Goal: Task Accomplishment & Management: Complete application form

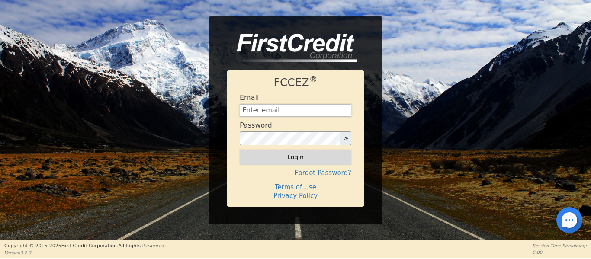
type input "[EMAIL_ADDRESS][DOMAIN_NAME]"
click at [286, 153] on button "Login" at bounding box center [296, 157] width 112 height 15
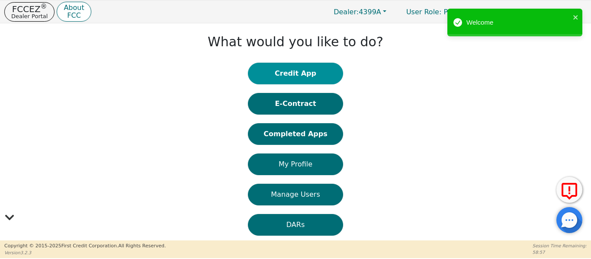
click at [285, 74] on button "Credit App" at bounding box center [295, 74] width 95 height 22
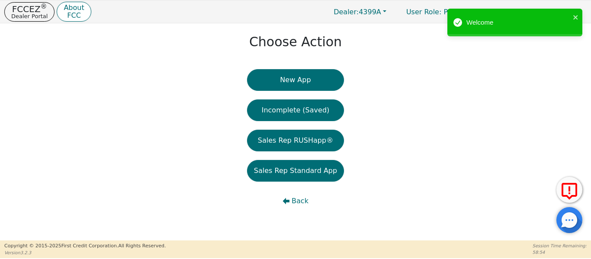
click at [289, 78] on button "New App" at bounding box center [295, 80] width 97 height 22
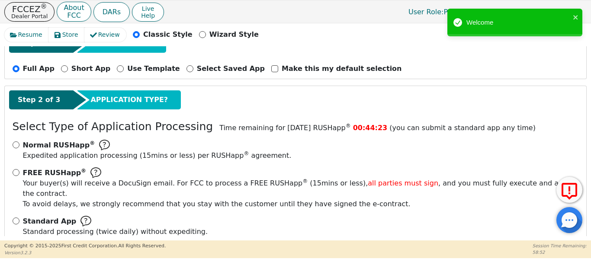
scroll to position [96, 0]
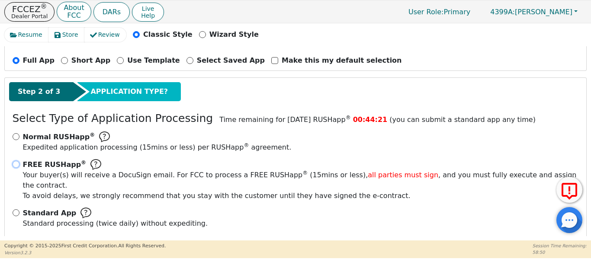
click at [18, 166] on input "FREE RUSHapp ® Your buyer(s) will receive a DocuSign email. For FCC to process …" at bounding box center [16, 164] width 7 height 7
radio input "true"
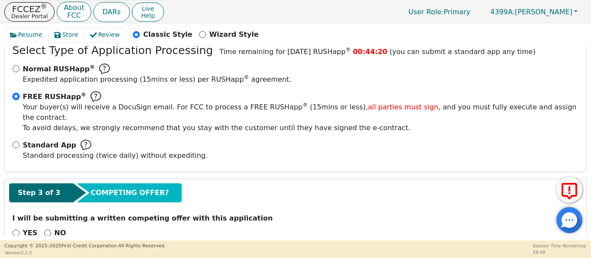
scroll to position [174, 0]
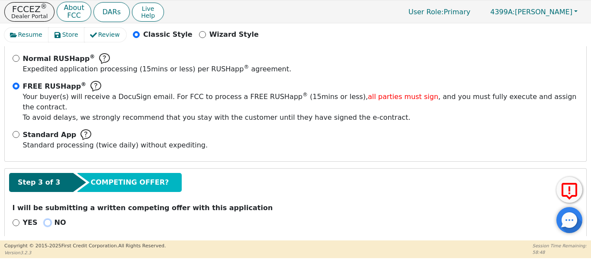
click at [46, 219] on input "NO" at bounding box center [47, 222] width 7 height 7
radio input "true"
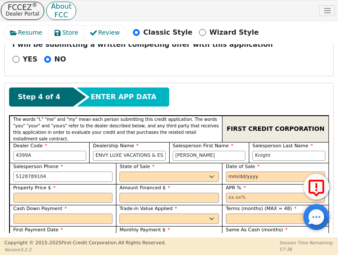
scroll to position [410, 0]
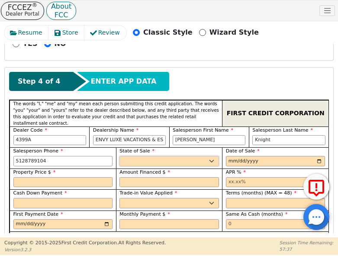
click at [136, 156] on select "AK AL AR AZ CA CO CT DC DE FL [GEOGRAPHIC_DATA] HI IA ID IL IN KS [GEOGRAPHIC_D…" at bounding box center [169, 161] width 100 height 10
select select "[GEOGRAPHIC_DATA]"
click at [119, 156] on select "AK AL AR AZ CA CO CT DC DE FL [GEOGRAPHIC_DATA] HI IA ID IL IN KS [GEOGRAPHIC_D…" at bounding box center [169, 161] width 100 height 10
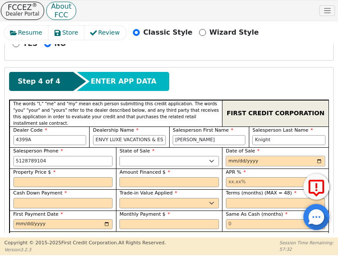
click at [315, 156] on input "date" at bounding box center [276, 161] width 100 height 10
type input "[DATE]"
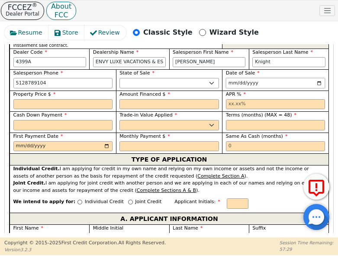
scroll to position [526, 0]
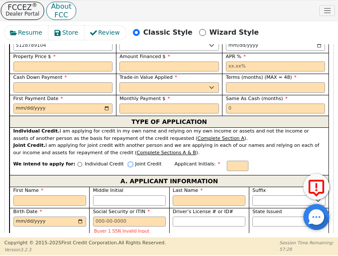
click at [128, 162] on input "Joint Credit" at bounding box center [130, 164] width 5 height 5
radio input "true"
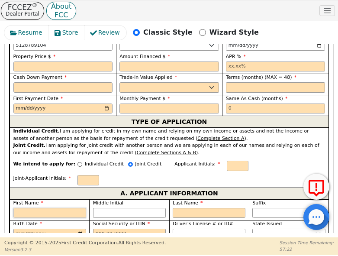
click at [32, 208] on input "First Name" at bounding box center [49, 213] width 73 height 10
type input "E"
type input "Ed"
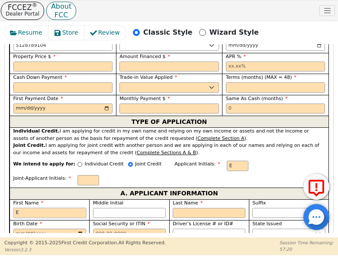
type input "Ed"
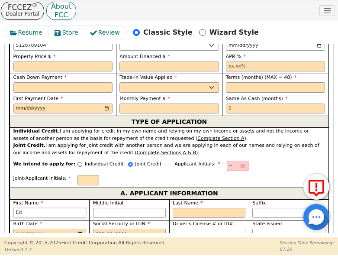
type input "[PERSON_NAME]"
type input "Edwa"
type input "Edwar"
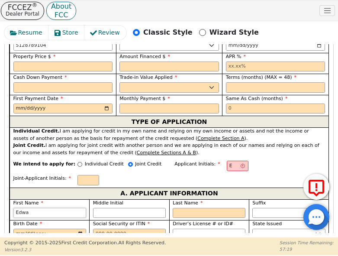
type input "Edwar"
type input "[PERSON_NAME]"
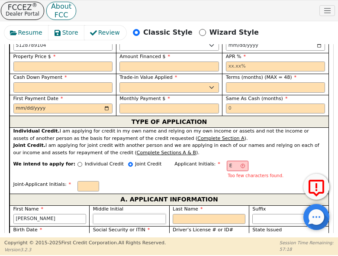
type input "T"
type input "ET"
type input "[PERSON_NAME]"
type input "T"
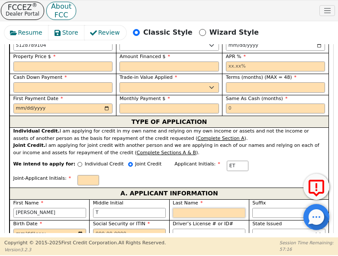
type input "ETP"
type input "P"
type input "[PERSON_NAME]"
type input "Po"
type input "[PERSON_NAME]"
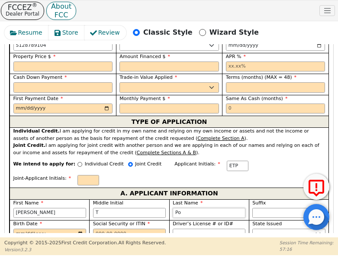
type input "Pow"
type input "[PERSON_NAME]"
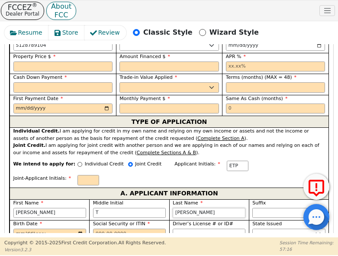
type input "[PERSON_NAME]"
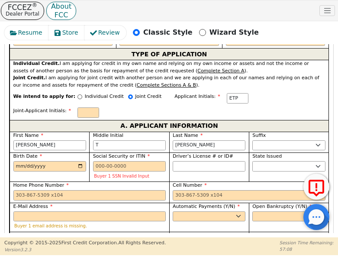
scroll to position [598, 0]
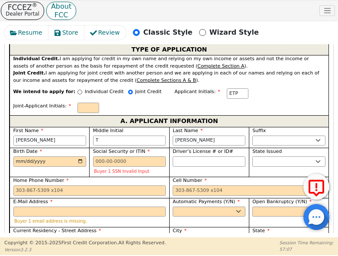
click at [24, 235] on input "Current Residency - Street Address" at bounding box center [89, 240] width 153 height 10
type input "[STREET_ADDRESS]"
type input "Leander"
select select "[GEOGRAPHIC_DATA]"
type input "78641"
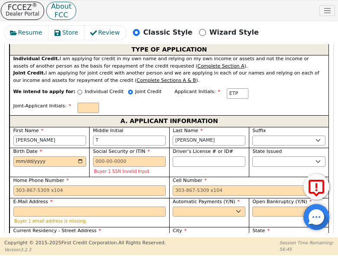
drag, startPoint x: 192, startPoint y: 219, endPoint x: 186, endPoint y: 225, distance: 8.0
click at [190, 256] on select "Rent Own" at bounding box center [169, 261] width 100 height 10
select select "Own"
click at [119, 256] on select "Rent Own" at bounding box center [169, 261] width 100 height 10
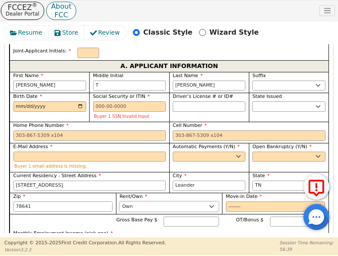
scroll to position [670, 0]
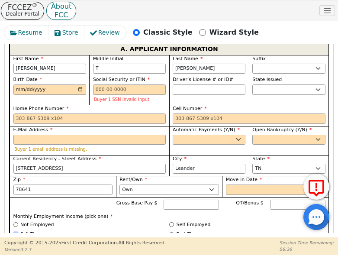
click at [15, 232] on input "Full Time" at bounding box center [15, 234] width 5 height 5
radio input "true"
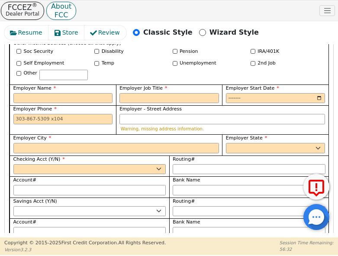
scroll to position [959, 0]
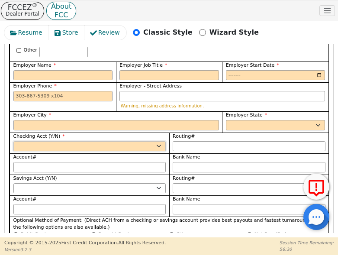
click at [24, 133] on div "Checking Acct (Y/N) Yes No" at bounding box center [89, 142] width 153 height 19
select select "y"
click at [13, 141] on select "Yes No" at bounding box center [89, 146] width 153 height 10
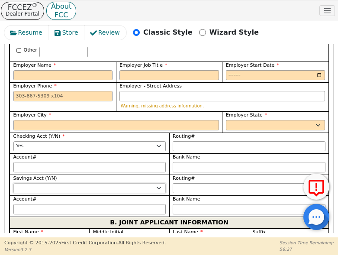
click at [19, 183] on select "Yes No" at bounding box center [89, 188] width 153 height 10
select select "n"
click at [13, 183] on select "Yes No" at bounding box center [89, 188] width 153 height 10
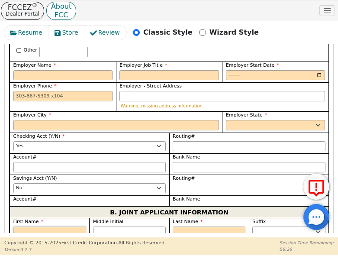
click at [39, 226] on input "First Name" at bounding box center [49, 231] width 73 height 10
click at [114, 219] on span "Middle Initial" at bounding box center [108, 222] width 30 height 6
click at [114, 226] on input "Middle Initial" at bounding box center [129, 231] width 73 height 10
click at [114, 219] on span "Middle Initial" at bounding box center [108, 222] width 30 height 6
click at [114, 226] on input "Middle Initial" at bounding box center [129, 231] width 73 height 10
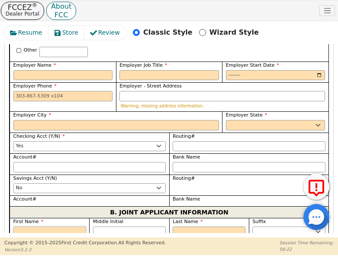
click at [54, 226] on input "First Name" at bounding box center [49, 231] width 73 height 10
type input "A"
type input "Am"
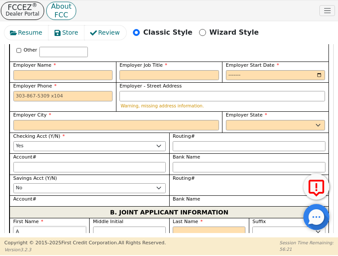
type input "Am"
type input "Ama"
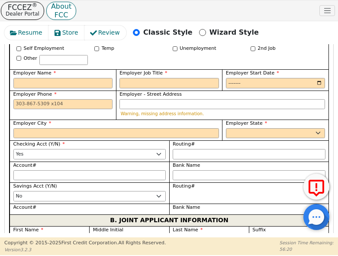
scroll to position [979, 0]
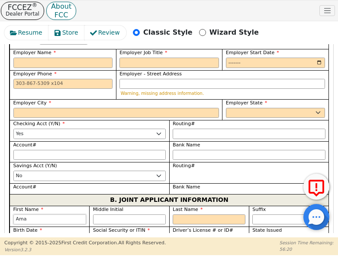
type input "Aman"
type input "Amand"
type input "[PERSON_NAME]"
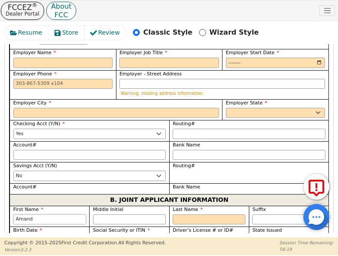
type input "[PERSON_NAME]"
type input "S"
type input "AS"
type input "[PERSON_NAME]"
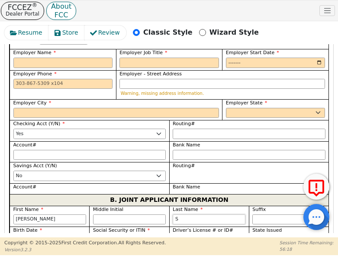
type input "So"
type input "[PERSON_NAME]"
type input "Sot"
type input "[PERSON_NAME]"
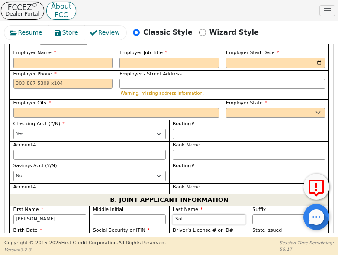
type input "[PERSON_NAME]"
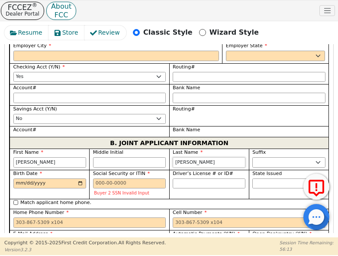
scroll to position [1031, 0]
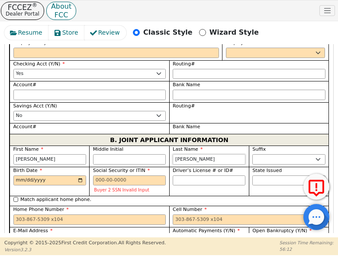
type input "[PERSON_NAME]"
click at [14, 258] on input "Match applicant address." at bounding box center [15, 260] width 5 height 5
checkbox input "true"
type input "[STREET_ADDRESS]"
type input "Leander"
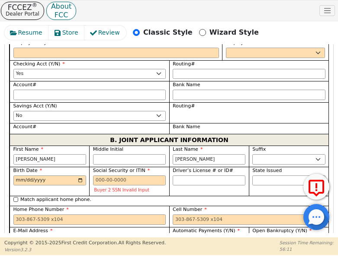
select select "[GEOGRAPHIC_DATA]"
type input "78641"
paste input "[PERSON_NAME][EMAIL_ADDRESS][PERSON_NAME][DOMAIN_NAME]"
type input "[PERSON_NAME][EMAIL_ADDRESS][PERSON_NAME][DOMAIN_NAME]"
drag, startPoint x: 206, startPoint y: 192, endPoint x: 201, endPoint y: 194, distance: 5.2
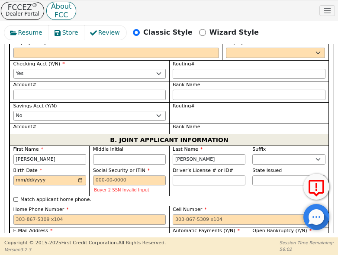
click at [206, 235] on select "Yes No" at bounding box center [209, 240] width 73 height 10
select select "y"
click at [173, 235] on select "Yes No" at bounding box center [209, 240] width 73 height 10
type input "[PERSON_NAME]"
drag, startPoint x: 277, startPoint y: 192, endPoint x: 273, endPoint y: 196, distance: 6.2
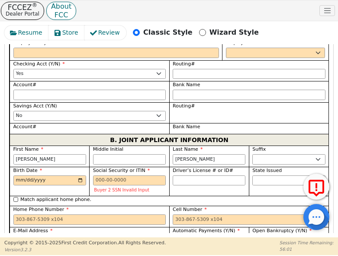
click at [276, 235] on select "Yes No" at bounding box center [288, 240] width 73 height 10
select select "n"
click at [252, 235] on select "Yes No" at bounding box center [288, 240] width 73 height 10
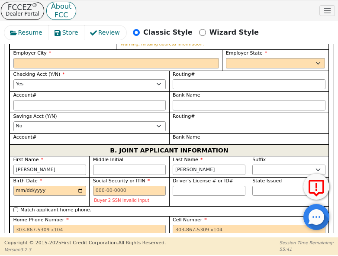
scroll to position [1016, 0]
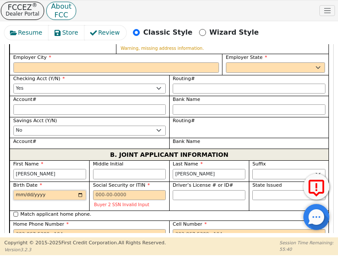
click at [15, 190] on input "Birth Date" at bounding box center [49, 195] width 73 height 10
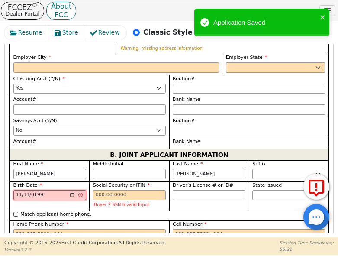
type input "[DATE]"
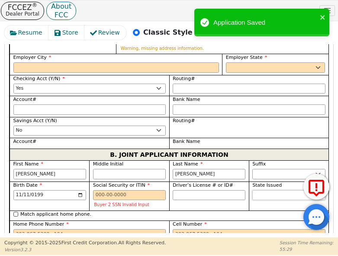
click at [261, 190] on select "AK AL AR AZ CA CO CT DC DE FL [GEOGRAPHIC_DATA] HI IA ID IL IN KS [GEOGRAPHIC_D…" at bounding box center [288, 195] width 73 height 10
select select "[GEOGRAPHIC_DATA]"
click at [252, 190] on select "AK AL AR AZ CA CO CT DC DE FL [GEOGRAPHIC_DATA] HI IA ID IL IN KS [GEOGRAPHIC_D…" at bounding box center [288, 195] width 73 height 10
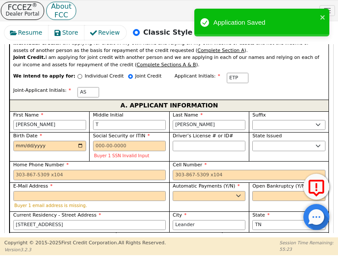
scroll to position [612, 0]
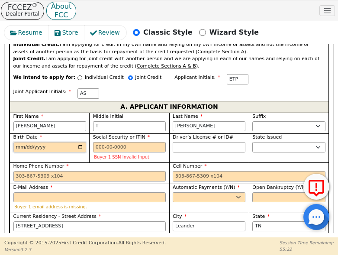
click at [19, 142] on input "Birth Date" at bounding box center [49, 147] width 73 height 10
type input "[DATE]"
click at [203, 192] on select "Yes No" at bounding box center [209, 197] width 73 height 10
select select "y"
click at [173, 192] on select "Yes No" at bounding box center [209, 197] width 73 height 10
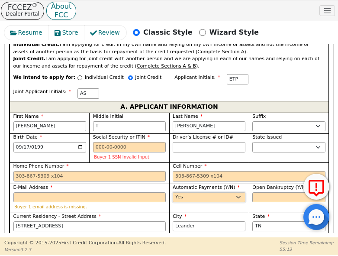
type input "[PERSON_NAME]"
click at [271, 192] on select "Yes No" at bounding box center [288, 197] width 73 height 10
select select "n"
click at [252, 192] on select "Yes No" at bounding box center [288, 197] width 73 height 10
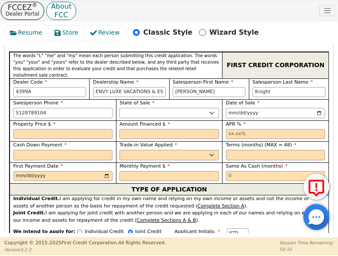
scroll to position [454, 0]
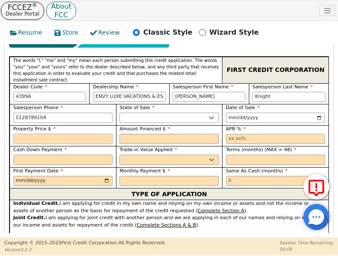
click at [23, 134] on input "text" at bounding box center [63, 139] width 100 height 10
drag, startPoint x: 232, startPoint y: 113, endPoint x: 229, endPoint y: 117, distance: 5.2
click at [231, 134] on input "text" at bounding box center [276, 139] width 100 height 10
type input "17.99"
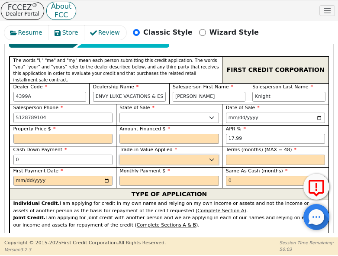
type input "0.00"
click at [198, 155] on select "Yes No" at bounding box center [169, 160] width 100 height 10
click at [187, 188] on span "TYPE OF APPLICATION" at bounding box center [170, 193] width 76 height 11
drag, startPoint x: 234, startPoint y: 133, endPoint x: 219, endPoint y: 114, distance: 24.3
click at [234, 155] on input "text" at bounding box center [276, 160] width 100 height 10
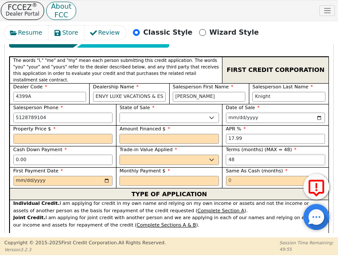
type input "48"
click at [16, 176] on input "date" at bounding box center [63, 181] width 100 height 10
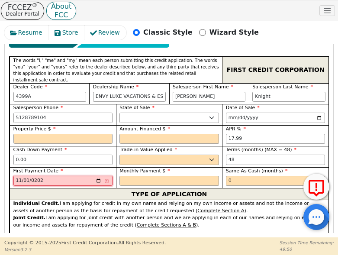
type input "[DATE]"
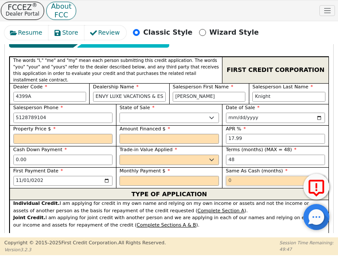
drag, startPoint x: 225, startPoint y: 149, endPoint x: 229, endPoint y: 152, distance: 5.4
click at [226, 176] on input "text" at bounding box center [276, 181] width 100 height 10
type input "6"
click at [162, 155] on select "Yes No" at bounding box center [169, 160] width 100 height 10
select select "n"
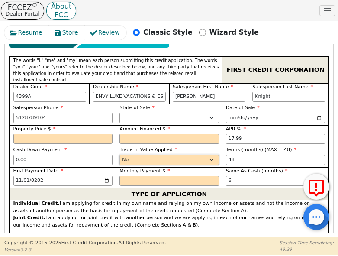
click at [119, 155] on select "Yes No" at bounding box center [169, 160] width 100 height 10
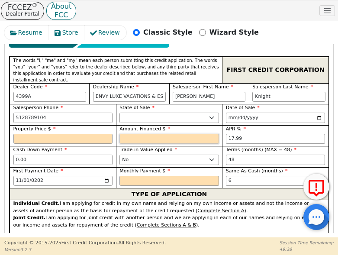
click at [142, 134] on input "text" at bounding box center [169, 139] width 100 height 10
drag, startPoint x: 137, startPoint y: 110, endPoint x: 134, endPoint y: 75, distance: 35.2
click at [137, 134] on input "text" at bounding box center [169, 139] width 100 height 10
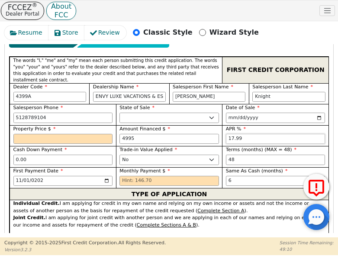
type input "4995.00"
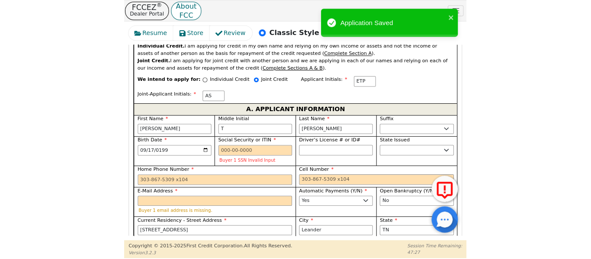
scroll to position [627, 0]
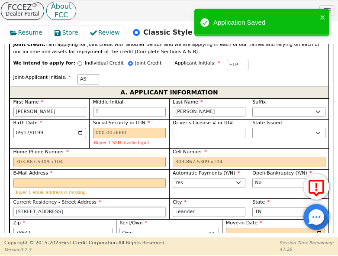
drag, startPoint x: 64, startPoint y: 173, endPoint x: -3, endPoint y: 171, distance: 68.0
click at [0, 171] on html "FCCEZ ® Dealer Portal About FCC DARs Live Help User Role : Primary 4399A: [PERS…" at bounding box center [169, 127] width 338 height 255
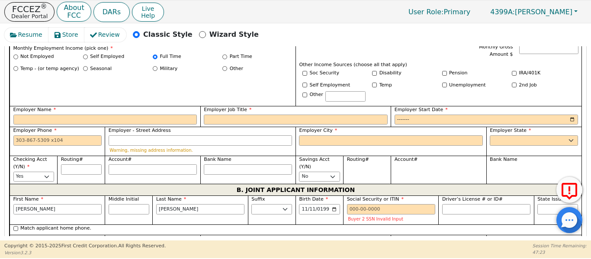
scroll to position [502, 0]
